Goal: Task Accomplishment & Management: Complete application form

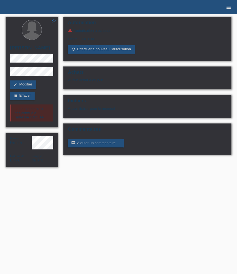
click at [231, 8] on icon "menu" at bounding box center [229, 7] width 6 height 6
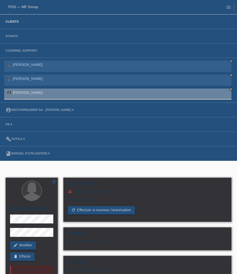
click at [14, 23] on link "Clients" at bounding box center [12, 21] width 19 height 3
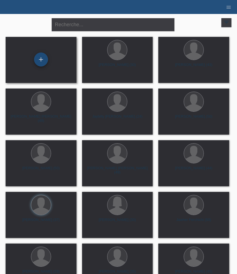
click at [39, 57] on div "+" at bounding box center [41, 60] width 14 height 14
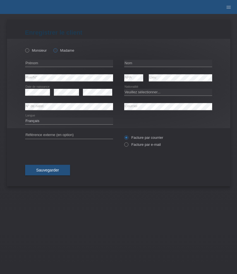
click at [63, 52] on label "Madame" at bounding box center [63, 50] width 21 height 4
click at [57, 52] on input "Madame" at bounding box center [55, 50] width 4 height 4
radio input "true"
click at [65, 65] on input "text" at bounding box center [69, 63] width 88 height 7
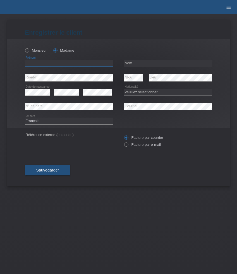
paste input "[PERSON_NAME]"
type input "[PERSON_NAME]"
click at [156, 64] on input "text" at bounding box center [168, 63] width 88 height 7
paste input "[PERSON_NAME]"
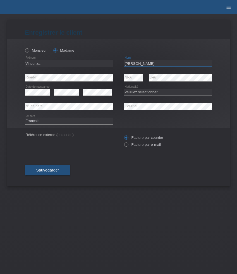
type input "[PERSON_NAME]"
click at [38, 96] on icon at bounding box center [37, 96] width 25 height 0
click at [150, 94] on select "Veuillez sélectionner... Suisse Allemagne Autriche Liechtenstein ------------ A…" at bounding box center [168, 92] width 88 height 7
select select "CH"
click at [124, 89] on select "Veuillez sélectionner... Suisse Allemagne Autriche Liechtenstein ------------ A…" at bounding box center [168, 92] width 88 height 7
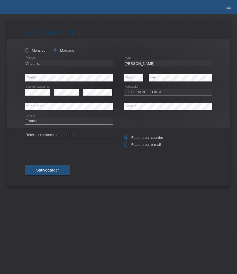
click at [139, 144] on label "Facture par e-mail" at bounding box center [142, 144] width 37 height 4
click at [128, 144] on input "Facture par e-mail" at bounding box center [126, 145] width 4 height 7
radio input "true"
click at [59, 123] on select "Deutsch Français Italiano English" at bounding box center [69, 121] width 88 height 7
select select "de"
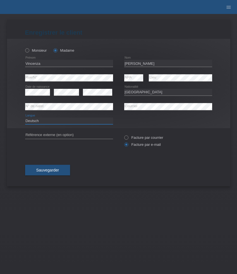
click at [25, 118] on select "Deutsch Français Italiano English" at bounding box center [69, 121] width 88 height 7
click at [51, 169] on span "Sauvegarder" at bounding box center [47, 170] width 23 height 4
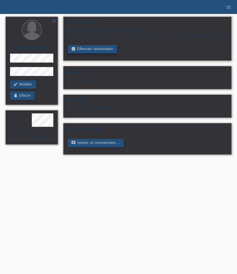
click at [88, 49] on link "assignment_turned_in Effectuer l’autorisation" at bounding box center [92, 49] width 49 height 8
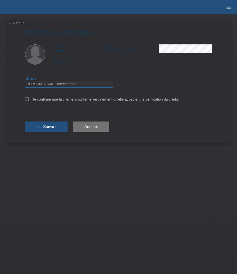
click at [56, 86] on select "Veuillez sélectionner CHF 1.00 - CHF 499.00 CHF 500.00 - CHF 1'999.00 CHF 2'000…" at bounding box center [69, 84] width 88 height 7
select select "3"
click at [25, 82] on select "Veuillez sélectionner CHF 1.00 - CHF 499.00 CHF 500.00 - CHF 1'999.00 CHF 2'000…" at bounding box center [69, 84] width 88 height 7
click at [43, 101] on label "Je confirme que la cliente a confirmé verbalement qu'elle accepte une vérificat…" at bounding box center [102, 99] width 154 height 4
click at [29, 101] on input "Je confirme que la cliente a confirmé verbalement qu'elle accepte une vérificat…" at bounding box center [27, 99] width 4 height 4
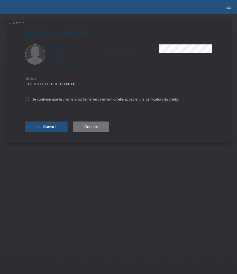
checkbox input "true"
click at [46, 128] on span "Suivant" at bounding box center [49, 126] width 13 height 4
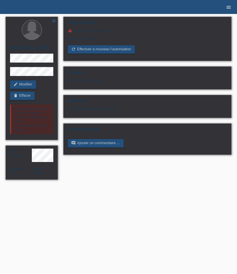
click at [225, 7] on link "menu" at bounding box center [228, 6] width 11 height 3
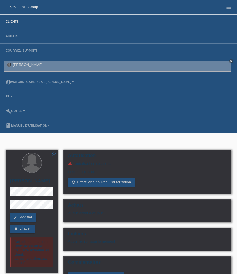
click at [7, 22] on link "Clients" at bounding box center [12, 21] width 19 height 3
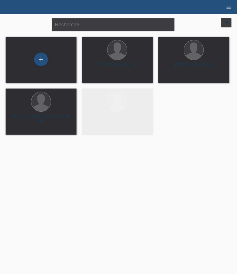
click at [35, 69] on div "+" at bounding box center [41, 60] width 71 height 46
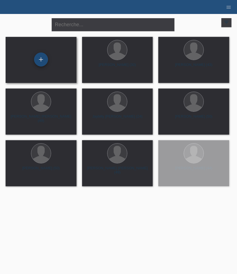
click at [42, 61] on div "+" at bounding box center [41, 60] width 14 height 14
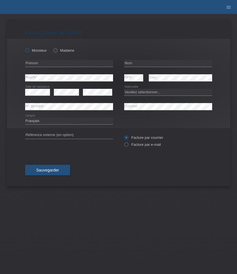
click at [24, 47] on icon at bounding box center [24, 47] width 0 height 0
click at [28, 49] on input "Monsieur" at bounding box center [27, 50] width 4 height 4
radio input "true"
click at [57, 63] on input "text" at bounding box center [69, 63] width 88 height 7
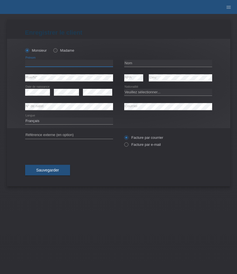
paste input "[PERSON_NAME]"
type input "[PERSON_NAME]"
click at [138, 64] on input "text" at bounding box center [168, 63] width 88 height 7
paste input "Cheffler"
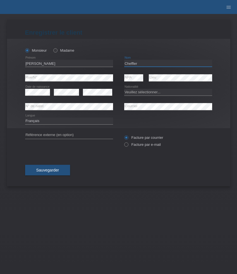
type input "Cheffler"
click at [143, 93] on select "Veuillez sélectionner... [GEOGRAPHIC_DATA] [GEOGRAPHIC_DATA] [GEOGRAPHIC_DATA] …" at bounding box center [168, 92] width 88 height 7
select select "CH"
click at [124, 89] on select "Veuillez sélectionner... [GEOGRAPHIC_DATA] [GEOGRAPHIC_DATA] [GEOGRAPHIC_DATA] …" at bounding box center [168, 92] width 88 height 7
click at [46, 122] on select "Deutsch Français Italiano English" at bounding box center [69, 121] width 88 height 7
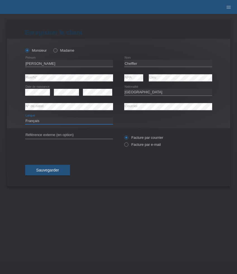
select select "it"
click at [25, 118] on select "Deutsch Français Italiano English" at bounding box center [69, 121] width 88 height 7
click at [151, 146] on label "Facture par e-mail" at bounding box center [142, 144] width 37 height 4
click at [128, 146] on input "Facture par e-mail" at bounding box center [126, 145] width 4 height 7
radio input "true"
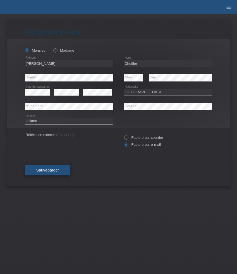
click at [61, 170] on button "Sauvegarder" at bounding box center [47, 170] width 45 height 11
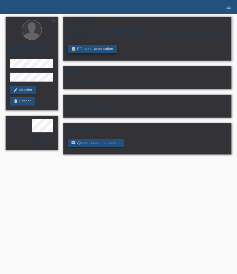
click at [90, 53] on link "assignment_turned_in Effectuer l’autorisation" at bounding box center [92, 49] width 49 height 8
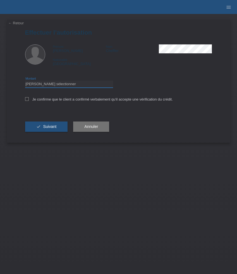
click at [70, 82] on select "Veuillez sélectionner CHF 1.00 - CHF 499.00 CHF 500.00 - CHF 1'999.00 CHF 2'000…" at bounding box center [69, 84] width 88 height 7
select select "3"
click at [25, 82] on select "Veuillez sélectionner CHF 1.00 - CHF 499.00 CHF 500.00 - CHF 1'999.00 CHF 2'000…" at bounding box center [69, 84] width 88 height 7
click at [60, 101] on label "Je confirme que le client a confirmé verbalement qu'il accepte une vérification…" at bounding box center [99, 99] width 148 height 4
click at [29, 101] on input "Je confirme que le client a confirmé verbalement qu'il accepte une vérification…" at bounding box center [27, 99] width 4 height 4
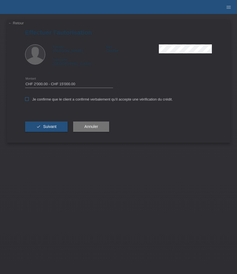
checkbox input "true"
click at [54, 131] on button "check Suivant" at bounding box center [46, 127] width 43 height 11
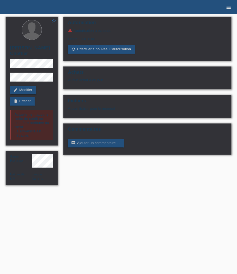
click at [231, 7] on icon "menu" at bounding box center [229, 7] width 6 height 6
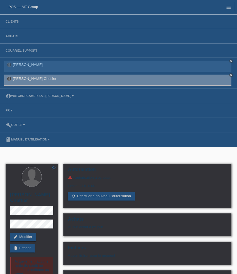
click at [34, 22] on li "Clients" at bounding box center [118, 22] width 237 height 15
click at [16, 22] on link "Clients" at bounding box center [12, 21] width 19 height 3
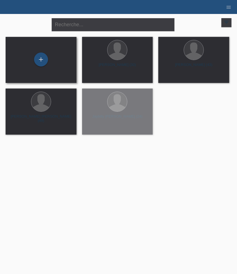
click at [44, 66] on div "+" at bounding box center [41, 60] width 62 height 15
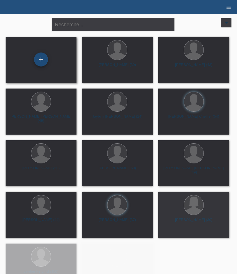
click at [38, 61] on div "+" at bounding box center [41, 60] width 14 height 14
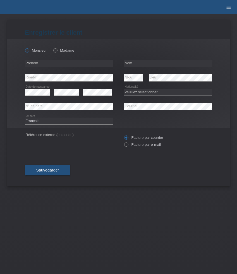
click at [41, 51] on label "Monsieur" at bounding box center [36, 50] width 22 height 4
click at [29, 51] on input "Monsieur" at bounding box center [27, 50] width 4 height 4
radio input "true"
click at [55, 65] on input "text" at bounding box center [69, 63] width 88 height 7
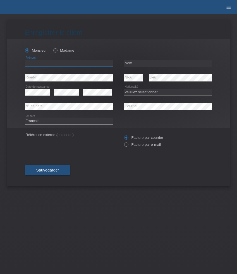
paste input "Dragan"
type input "Dragan"
click at [145, 63] on input "text" at bounding box center [168, 63] width 88 height 7
paste input "Dragnic"
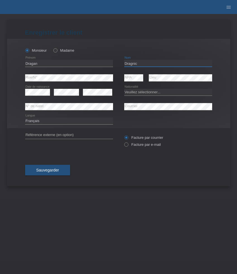
type input "Dragnic"
click at [138, 93] on select "Veuillez sélectionner... Suisse Allemagne Autriche Liechtenstein ------------ A…" at bounding box center [168, 92] width 88 height 7
select select "CH"
click at [124, 89] on select "Veuillez sélectionner... Suisse Allemagne Autriche Liechtenstein ------------ A…" at bounding box center [168, 92] width 88 height 7
click at [46, 122] on select "Deutsch Français Italiano English" at bounding box center [69, 121] width 88 height 7
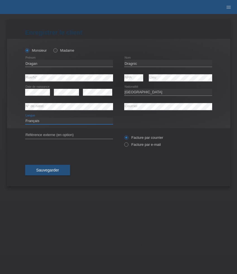
select select "de"
click at [25, 118] on select "Deutsch Français Italiano English" at bounding box center [69, 121] width 88 height 7
click at [134, 146] on label "Facture par e-mail" at bounding box center [142, 144] width 37 height 4
click at [128, 146] on input "Facture par e-mail" at bounding box center [126, 145] width 4 height 7
radio input "true"
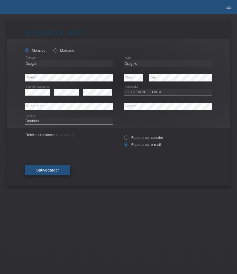
click at [61, 171] on button "Sauvegarder" at bounding box center [47, 170] width 45 height 11
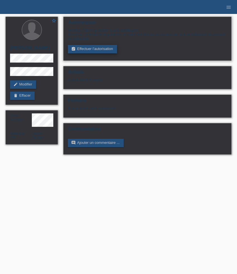
click at [93, 49] on link "assignment_turned_in Effectuer l’autorisation" at bounding box center [92, 49] width 49 height 8
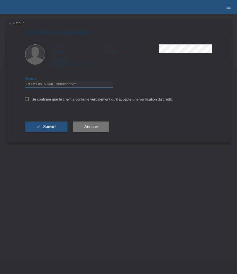
click at [65, 84] on select "Veuillez sélectionner CHF 1.00 - CHF 499.00 CHF 500.00 - CHF 1'999.00 CHF 2'000…" at bounding box center [69, 84] width 88 height 7
select select "3"
click at [25, 82] on select "Veuillez sélectionner CHF 1.00 - CHF 499.00 CHF 500.00 - CHF 1'999.00 CHF 2'000…" at bounding box center [69, 84] width 88 height 7
click at [55, 101] on label "Je confirme que le client a confirmé verbalement qu'il accepte une vérification…" at bounding box center [99, 99] width 148 height 4
click at [29, 101] on input "Je confirme que le client a confirmé verbalement qu'il accepte une vérification…" at bounding box center [27, 99] width 4 height 4
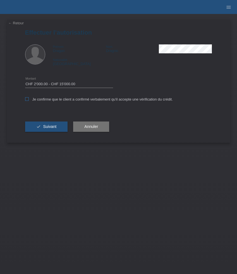
checkbox input "true"
click at [45, 125] on button "check Suivant" at bounding box center [46, 127] width 43 height 11
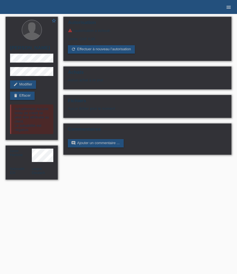
click at [229, 6] on icon "menu" at bounding box center [229, 7] width 6 height 6
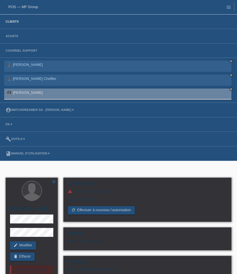
click at [13, 23] on link "Clients" at bounding box center [12, 21] width 19 height 3
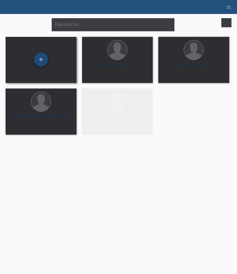
click at [46, 60] on div "+" at bounding box center [41, 60] width 14 height 14
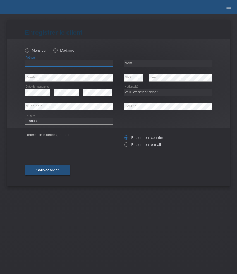
click at [45, 64] on input "text" at bounding box center [69, 63] width 88 height 7
paste input "Ridvan"
type input "Ridvan"
click at [144, 64] on input "text" at bounding box center [168, 63] width 88 height 7
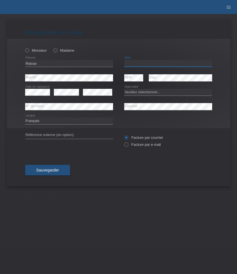
click at [144, 64] on input "text" at bounding box center [168, 63] width 88 height 7
paste input "Ferho"
type input "Ferho"
click at [27, 48] on div "Monsieur Madame" at bounding box center [69, 50] width 88 height 11
click at [24, 47] on icon at bounding box center [24, 47] width 0 height 0
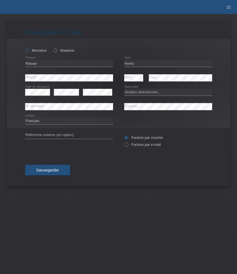
click at [27, 51] on input "Monsieur" at bounding box center [27, 50] width 4 height 4
radio input "true"
click at [50, 120] on select "Deutsch Français Italiano English" at bounding box center [69, 121] width 88 height 7
select select "en"
click at [25, 118] on select "Deutsch Français Italiano English" at bounding box center [69, 121] width 88 height 7
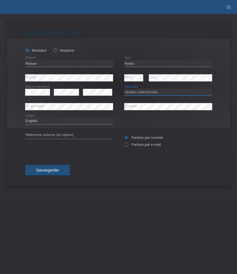
click at [141, 92] on select "Veuillez sélectionner... Suisse Allemagne Autriche Liechtenstein ------------ A…" at bounding box center [168, 92] width 88 height 7
click at [148, 93] on select "Veuillez sélectionner... Suisse Allemagne Autriche Liechtenstein ------------ A…" at bounding box center [168, 92] width 88 height 7
click at [124, 89] on select "Veuillez sélectionner... Suisse Allemagne Autriche Liechtenstein ------------ A…" at bounding box center [168, 92] width 88 height 7
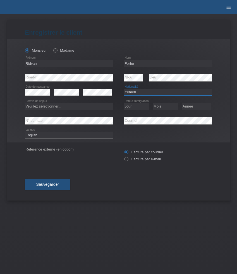
click at [174, 93] on select "Veuillez sélectionner... Suisse Allemagne Autriche Liechtenstein ------------ A…" at bounding box center [168, 92] width 88 height 7
select select "TR"
click at [124, 89] on select "Veuillez sélectionner... Suisse Allemagne Autriche Liechtenstein ------------ A…" at bounding box center [168, 92] width 88 height 7
click at [70, 106] on select "Veuillez sélectionner... C B B - Statut de réfugié Autre" at bounding box center [69, 106] width 88 height 7
select select "B"
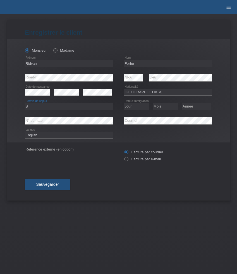
click at [25, 103] on select "Veuillez sélectionner... C B B - Statut de réfugié Autre" at bounding box center [69, 106] width 88 height 7
click at [133, 106] on select "Jour 01 02 03 04 05 06 07 08 09 10 11" at bounding box center [136, 106] width 25 height 7
select select "24"
click at [124, 103] on select "Jour 01 02 03 04 05 06 07 08 09 10 11" at bounding box center [136, 106] width 25 height 7
click at [168, 109] on select "Mois 01 02 03 04 05 06 07 08 09 10 11" at bounding box center [165, 106] width 25 height 7
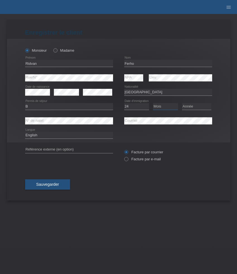
select select "07"
click at [153, 103] on select "Mois 01 02 03 04 05 06 07 08 09 10 11" at bounding box center [165, 106] width 25 height 7
click at [189, 107] on select "Année 2025 2024 2023 2022 2021 2020 2019 2018 2017 2016 2015 2014 2013 2012 201…" at bounding box center [196, 106] width 29 height 7
select select "2015"
click at [182, 103] on select "Année 2025 2024 2023 2022 2021 2020 2019 2018 2017 2016 2015 2014 2013 2012 201…" at bounding box center [196, 106] width 29 height 7
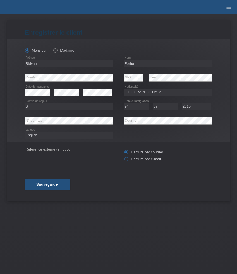
click at [140, 161] on label "Facture par e-mail" at bounding box center [142, 159] width 37 height 4
click at [128, 161] on input "Facture par e-mail" at bounding box center [126, 160] width 4 height 7
radio input "true"
click at [54, 181] on button "Sauvegarder" at bounding box center [47, 184] width 45 height 11
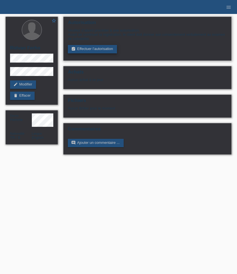
click at [91, 49] on link "assignment_turned_in Effectuer l’autorisation" at bounding box center [92, 49] width 49 height 8
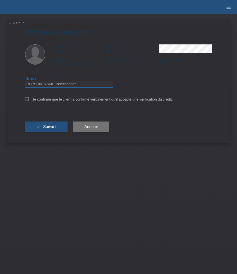
click at [93, 84] on select "Veuillez sélectionner CHF 1.00 - CHF 499.00 CHF 500.00 - CHF 1'999.00 CHF 2'000…" at bounding box center [69, 84] width 88 height 7
select select "3"
click at [25, 82] on select "Veuillez sélectionner CHF 1.00 - CHF 499.00 CHF 500.00 - CHF 1'999.00 CHF 2'000…" at bounding box center [69, 84] width 88 height 7
click at [74, 102] on div "Je confirme que le client a confirmé verbalement qu'il accepte une vérification…" at bounding box center [118, 101] width 187 height 19
click at [54, 99] on label "Je confirme que le client a confirmé verbalement qu'il accepte une vérification…" at bounding box center [99, 99] width 148 height 4
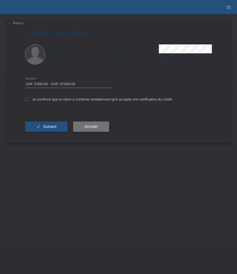
click at [29, 99] on input "Je confirme que le client a confirmé verbalement qu'il accepte une vérification…" at bounding box center [27, 99] width 4 height 4
checkbox input "true"
click at [52, 125] on button "check Suivant" at bounding box center [46, 127] width 43 height 11
